Goal: Task Accomplishment & Management: Complete application form

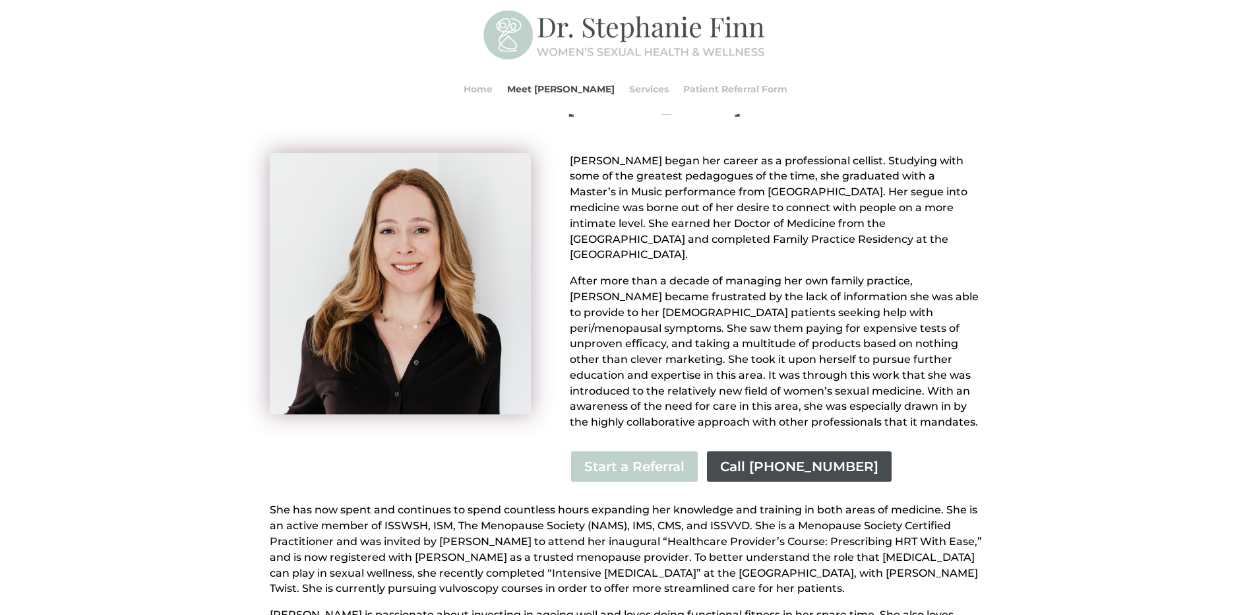
scroll to position [40, 0]
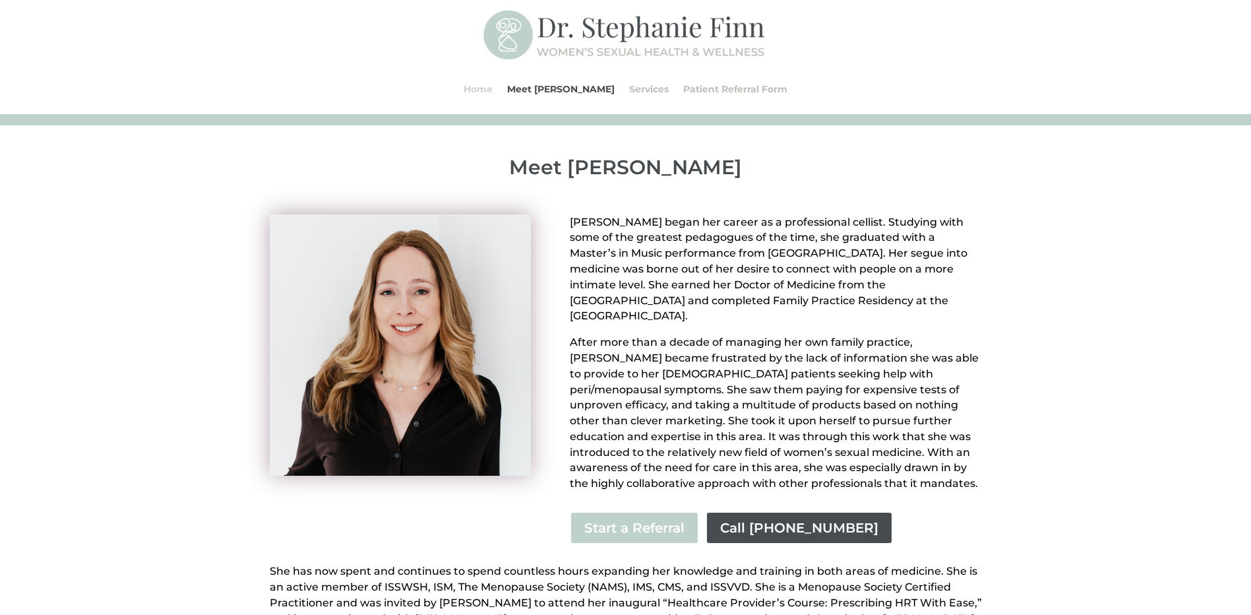
click at [493, 92] on link "Home" at bounding box center [478, 89] width 29 height 50
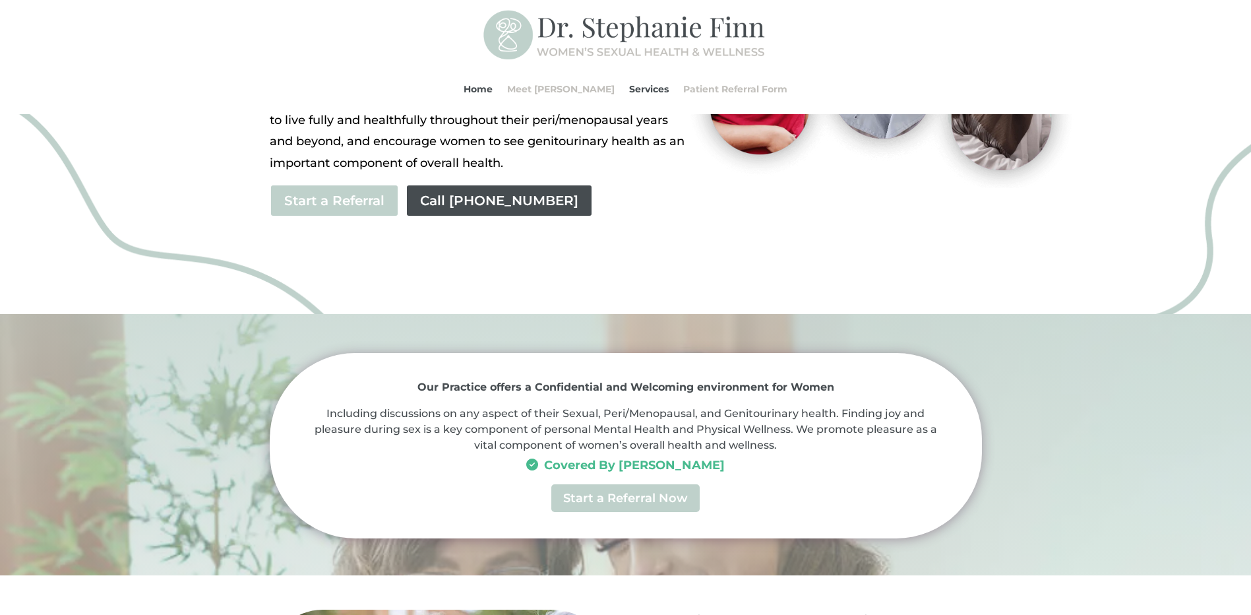
scroll to position [304, 0]
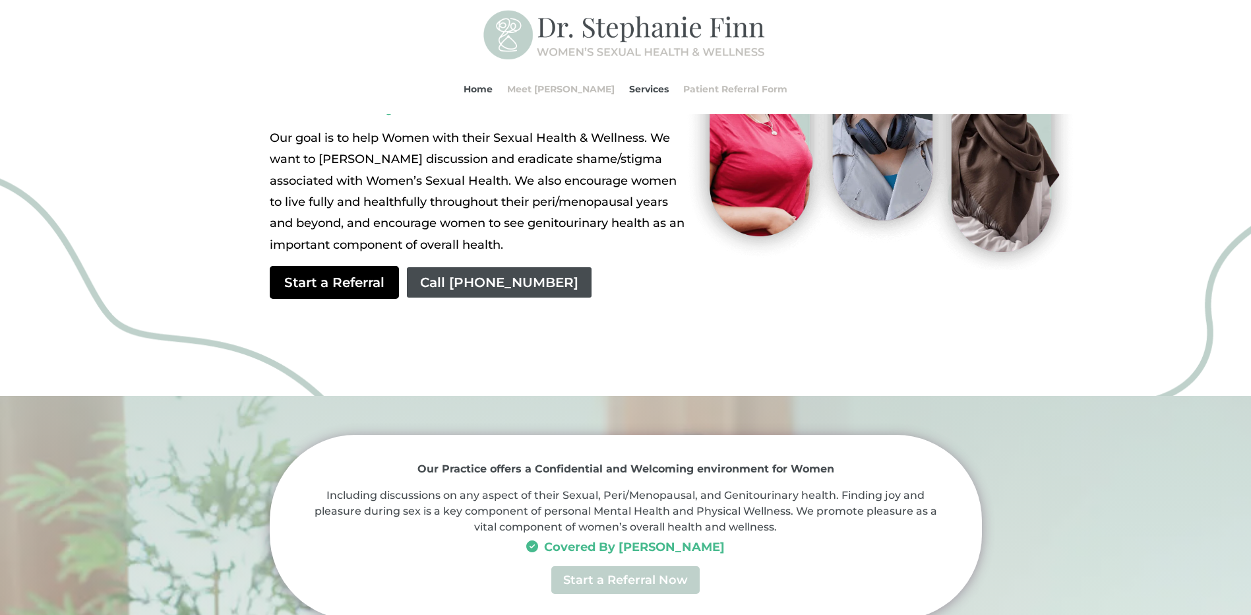
click at [324, 269] on link "Start a Referral" at bounding box center [334, 282] width 129 height 33
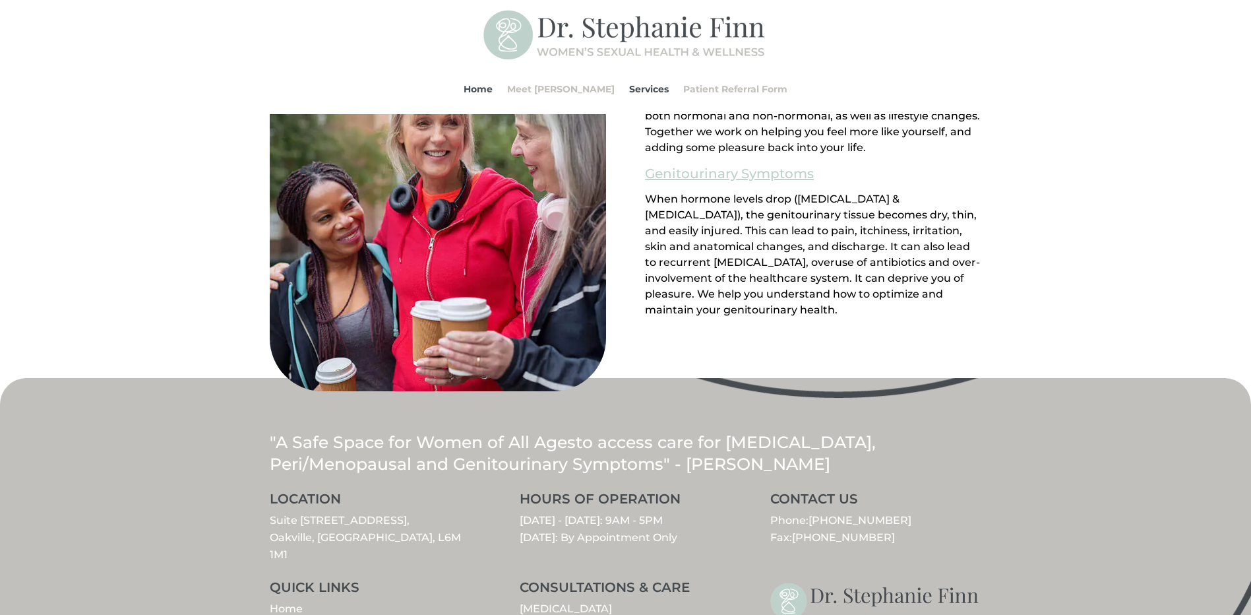
scroll to position [1469, 0]
